Goal: Information Seeking & Learning: Understand process/instructions

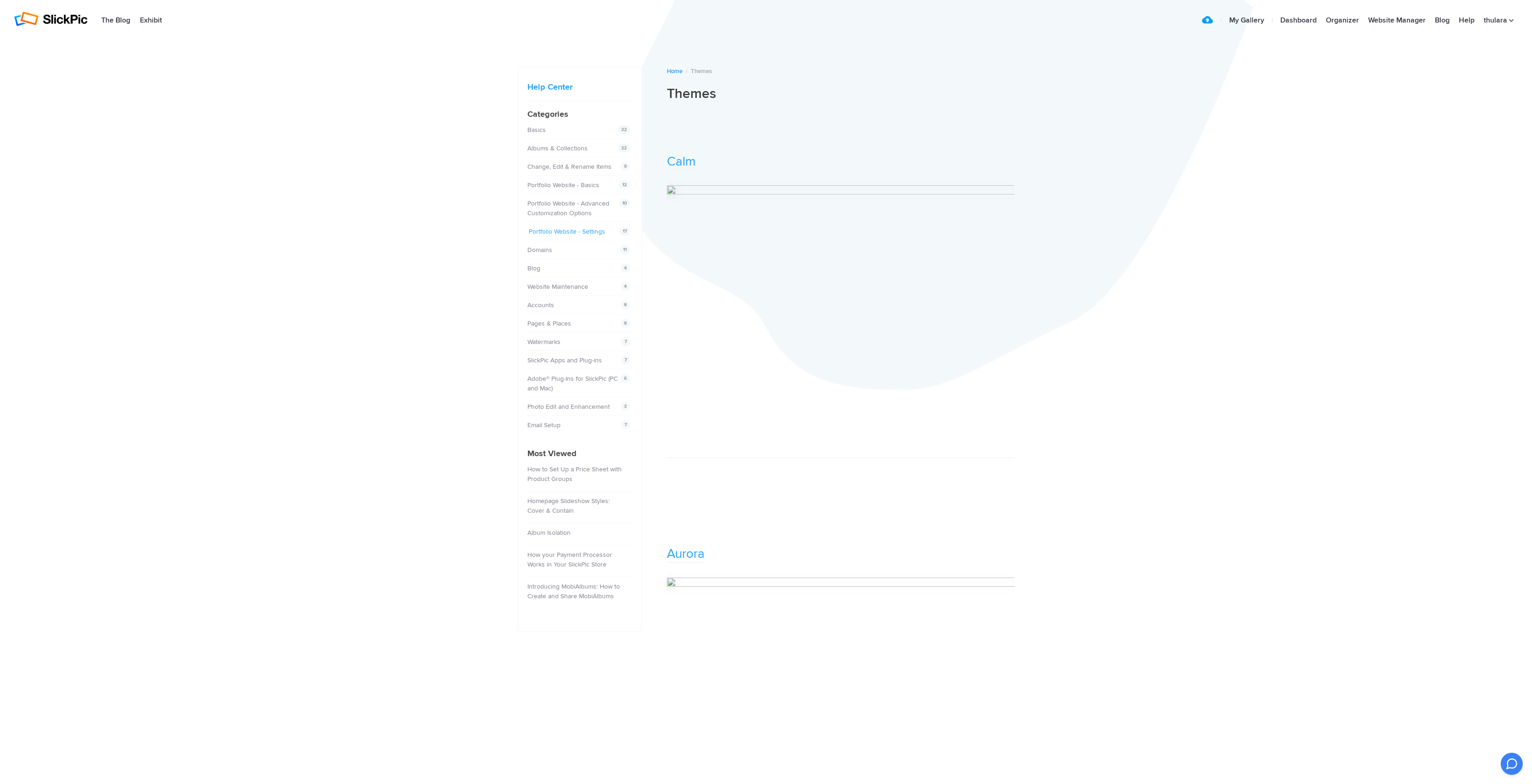
click at [550, 231] on link "Portfolio Website - Settings" at bounding box center [567, 231] width 76 height 8
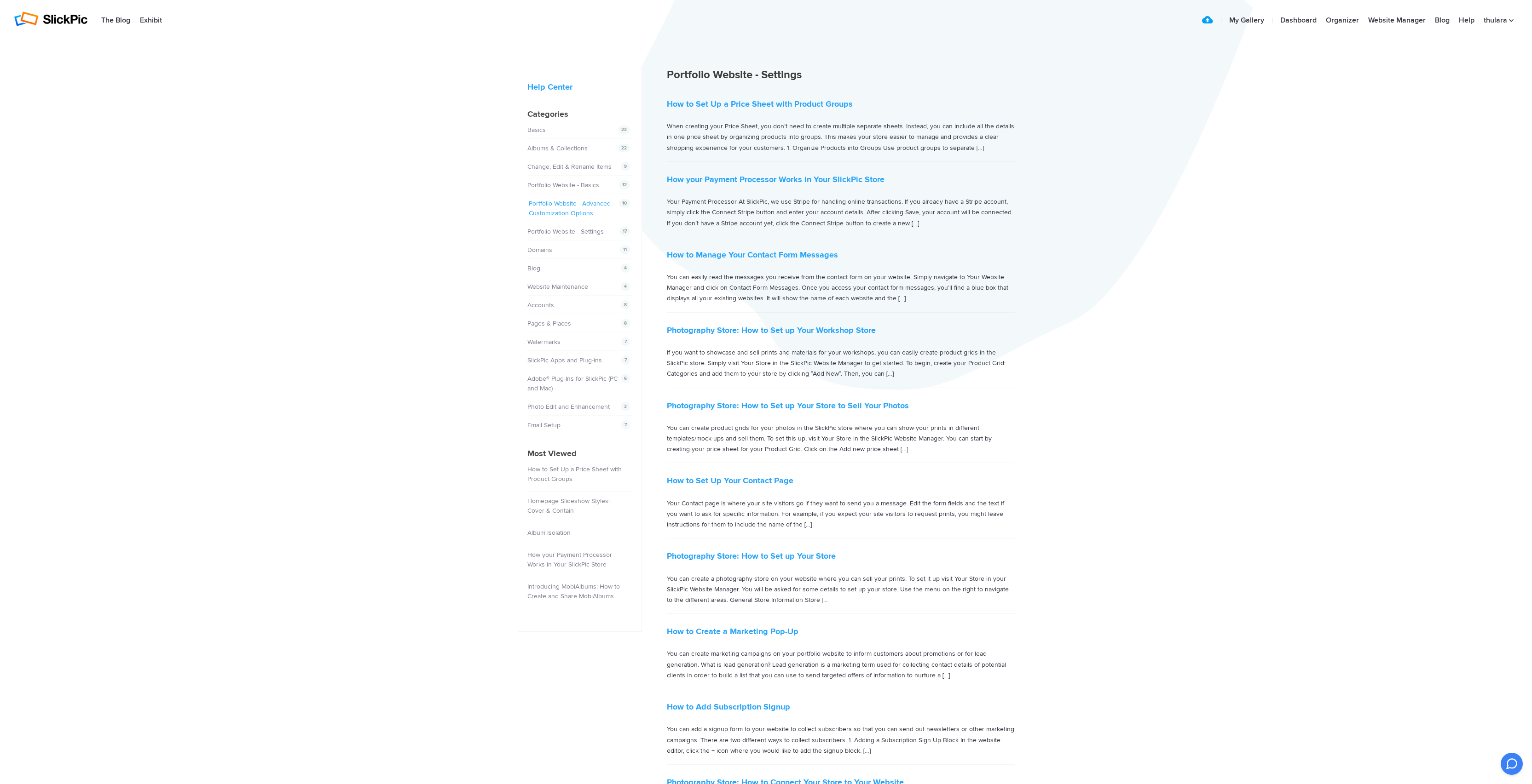
click at [559, 205] on link "Portfolio Website - Advanced Customization Options" at bounding box center [570, 208] width 82 height 17
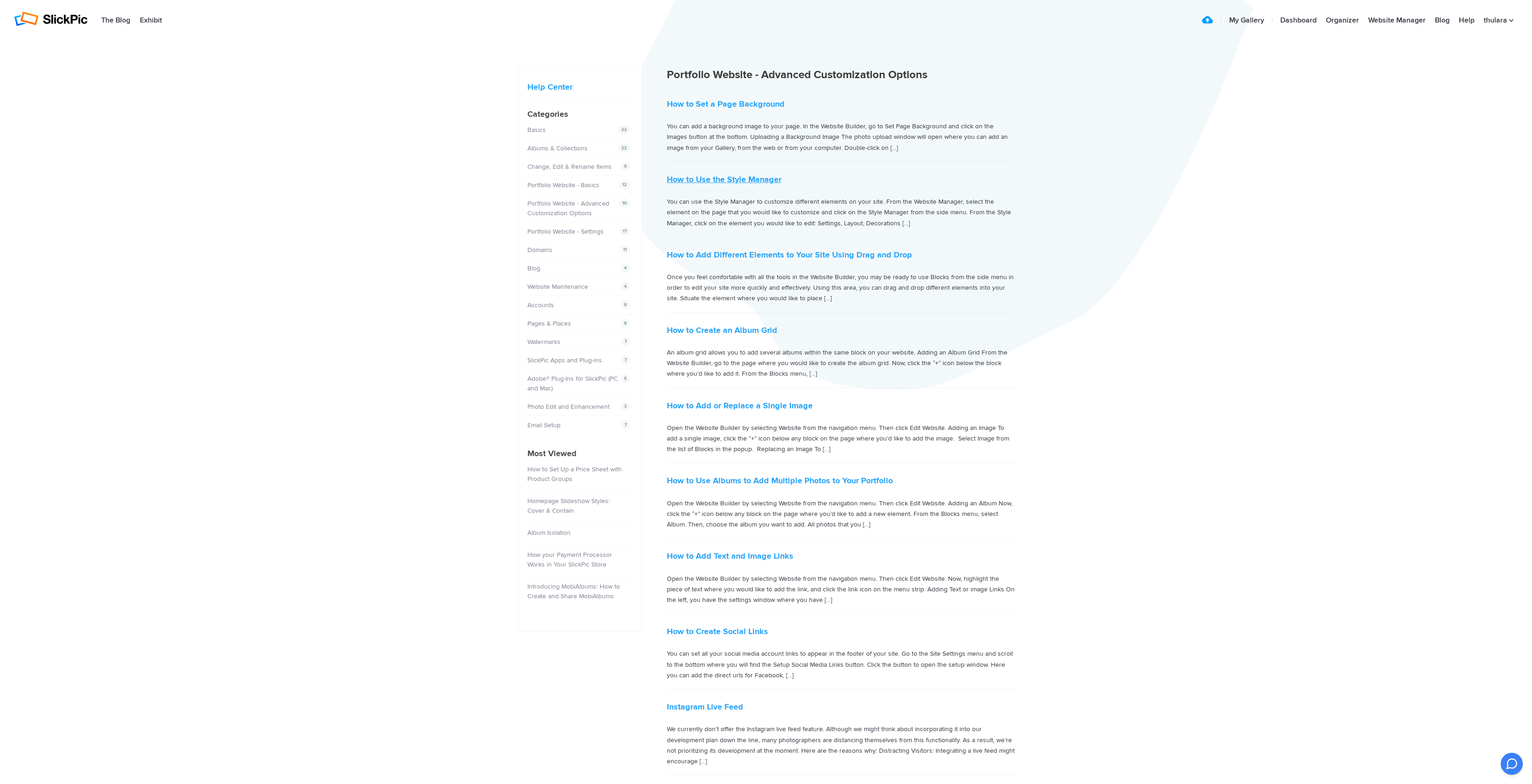
click at [733, 180] on link "How to Use the Style Manager" at bounding box center [724, 179] width 115 height 10
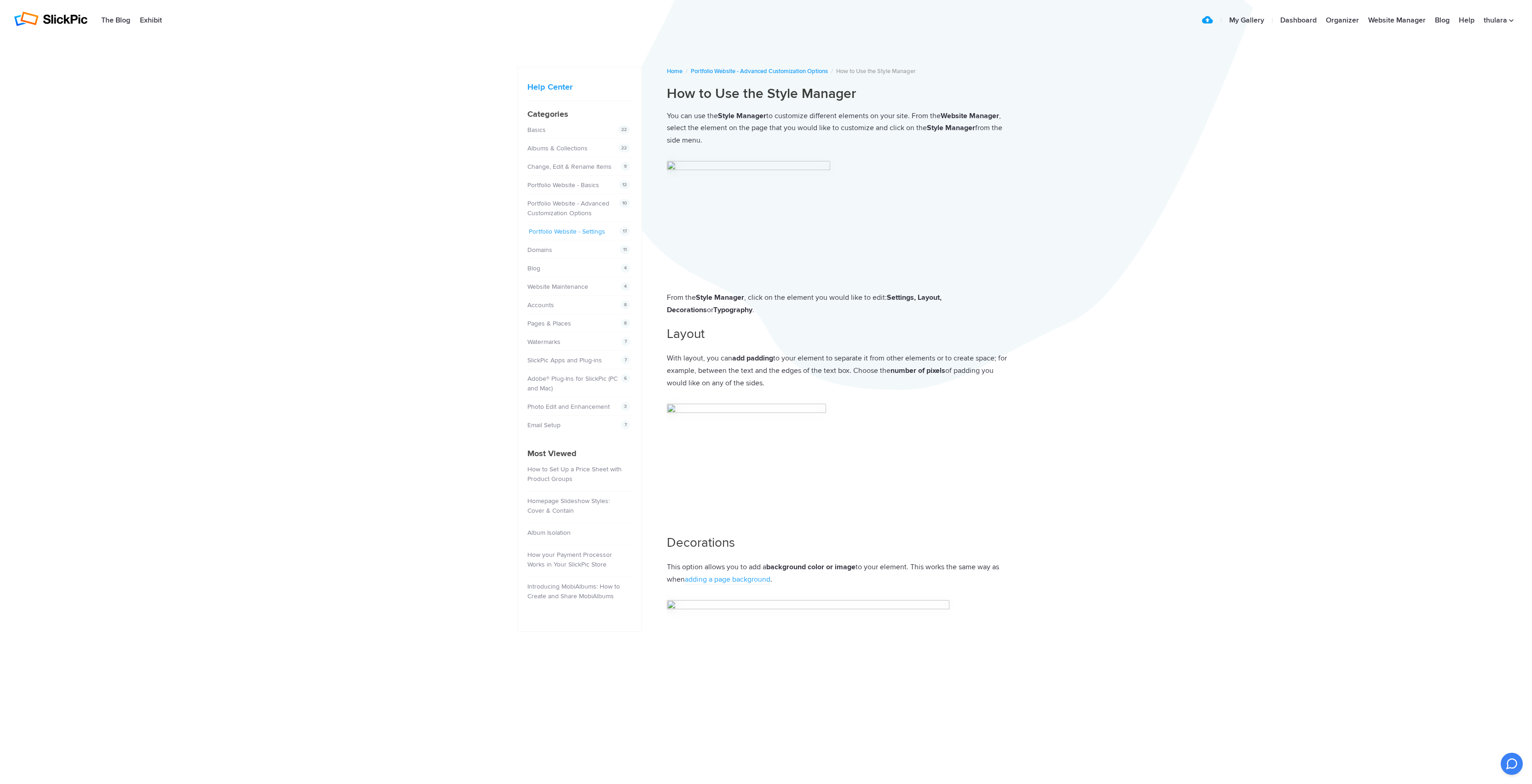
click at [583, 235] on link "Portfolio Website - Settings" at bounding box center [567, 231] width 76 height 8
